Goal: Information Seeking & Learning: Check status

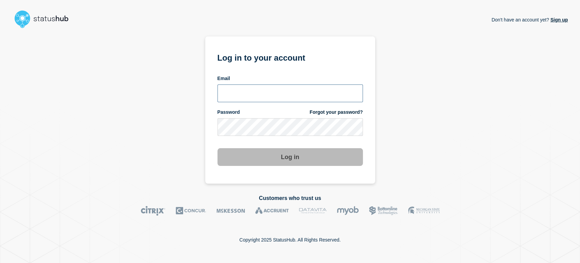
drag, startPoint x: 239, startPoint y: 88, endPoint x: 248, endPoint y: 98, distance: 13.0
click at [239, 88] on input "email input" at bounding box center [291, 93] width 146 height 18
click at [248, 98] on input "email input" at bounding box center [291, 93] width 146 height 18
type input "[PERSON_NAME][EMAIL_ADDRESS][PERSON_NAME][DOMAIN_NAME]"
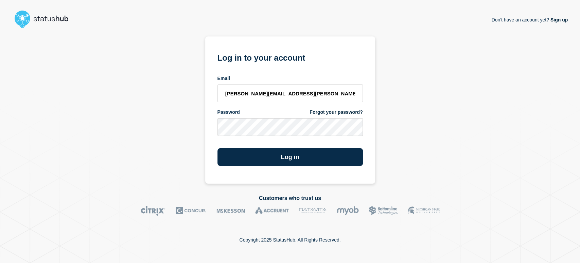
click at [218, 148] on button "Log in" at bounding box center [291, 157] width 146 height 18
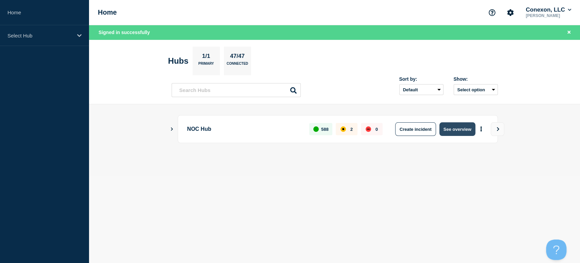
click at [450, 128] on button "See overview" at bounding box center [458, 129] width 36 height 14
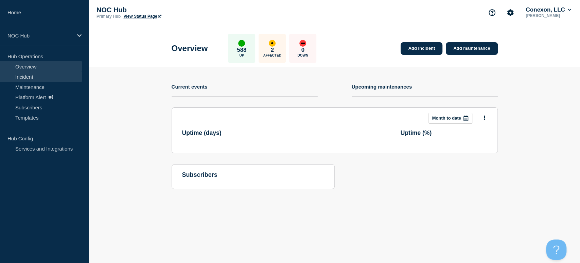
click at [54, 77] on link "Incident" at bounding box center [41, 76] width 82 height 10
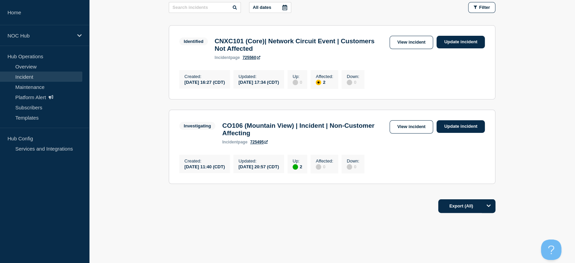
scroll to position [98, 0]
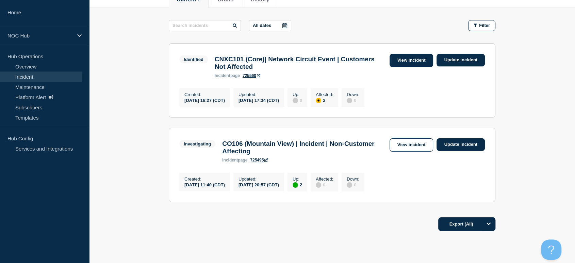
click at [395, 58] on link "View incident" at bounding box center [411, 60] width 44 height 13
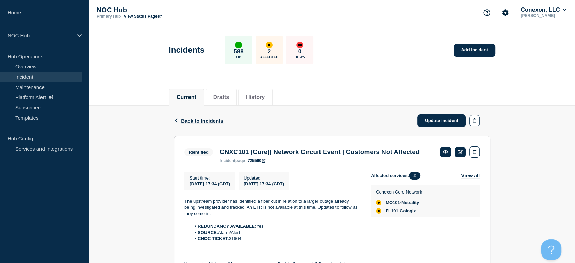
scroll to position [75, 0]
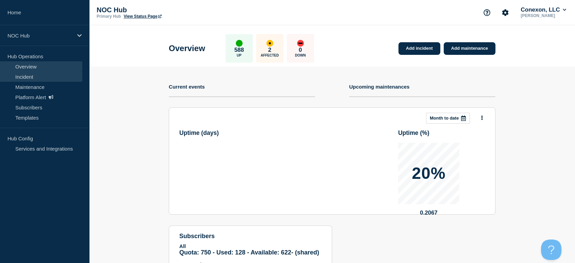
click at [27, 74] on link "Incident" at bounding box center [41, 76] width 82 height 10
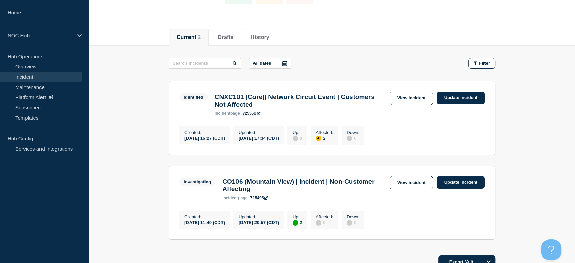
scroll to position [60, 0]
click at [405, 102] on link "View incident" at bounding box center [411, 97] width 44 height 13
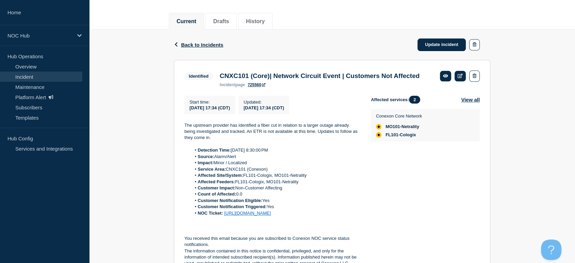
scroll to position [75, 0]
